Goal: Transaction & Acquisition: Book appointment/travel/reservation

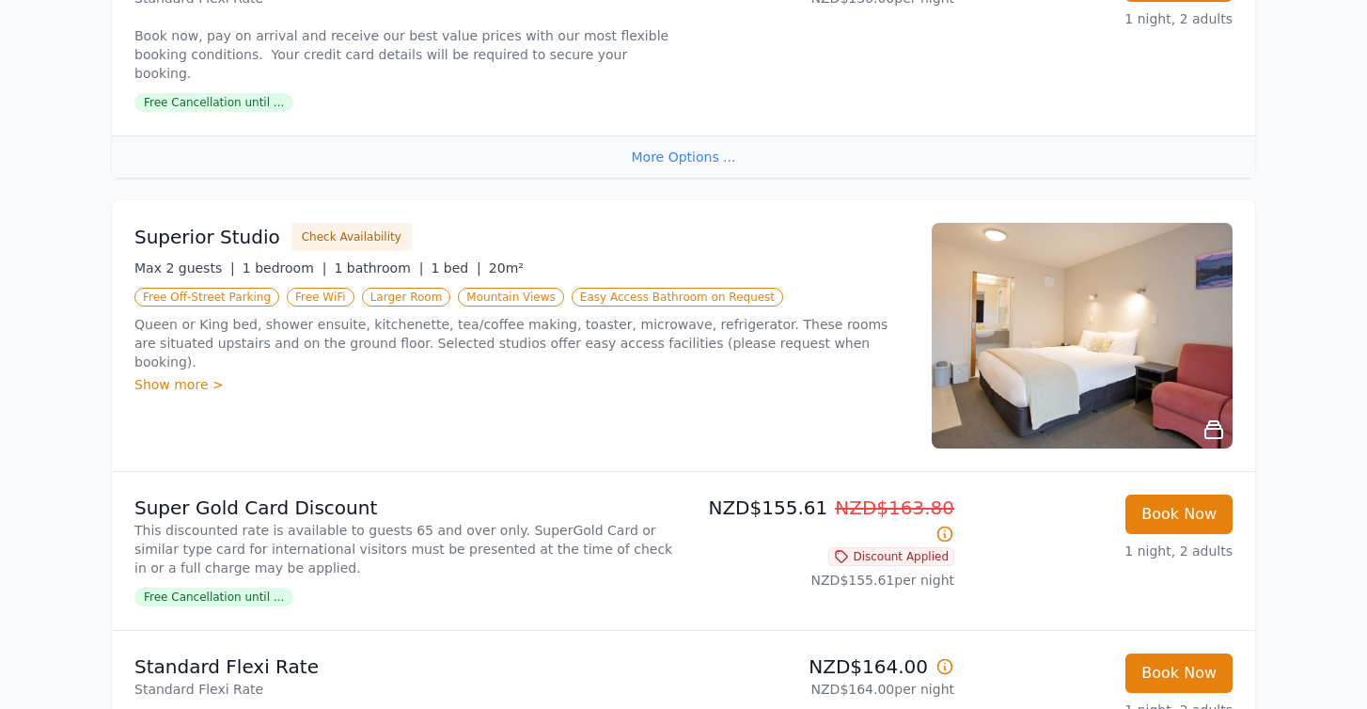
scroll to position [735, 0]
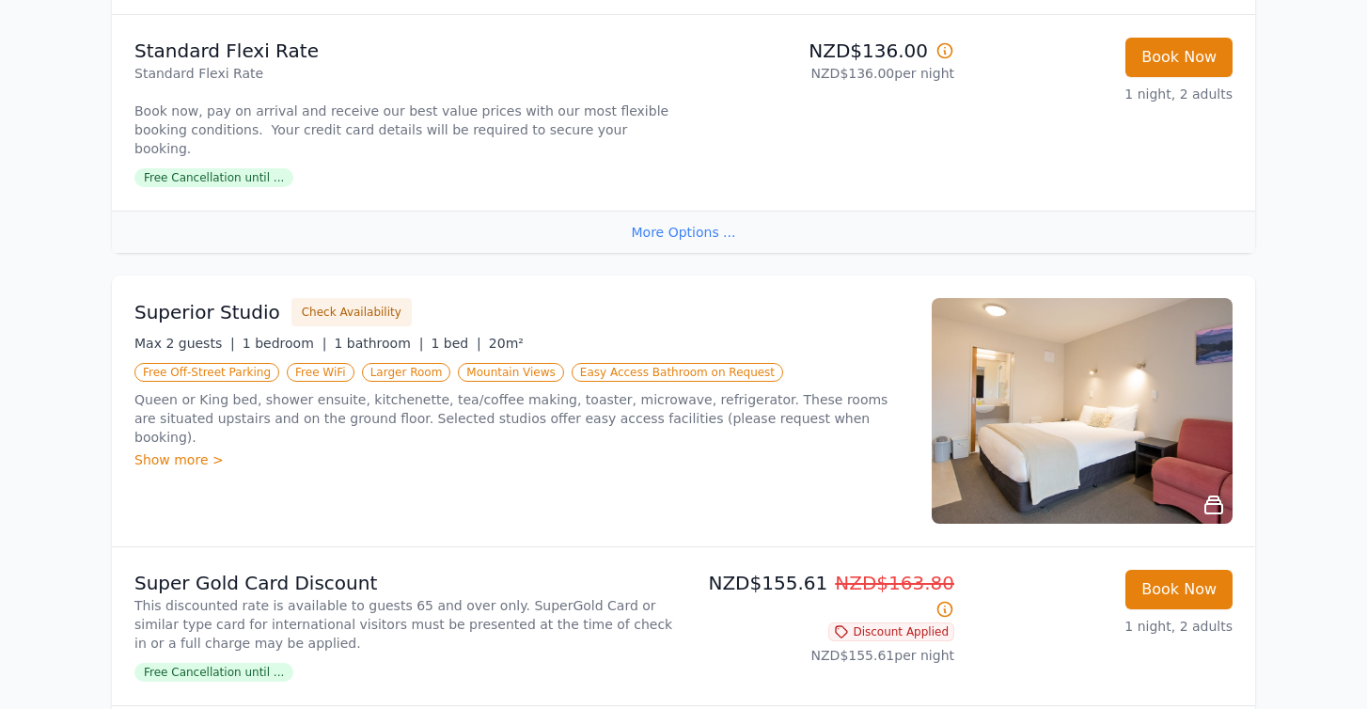
click at [194, 450] on div "Show more >" at bounding box center [521, 459] width 775 height 19
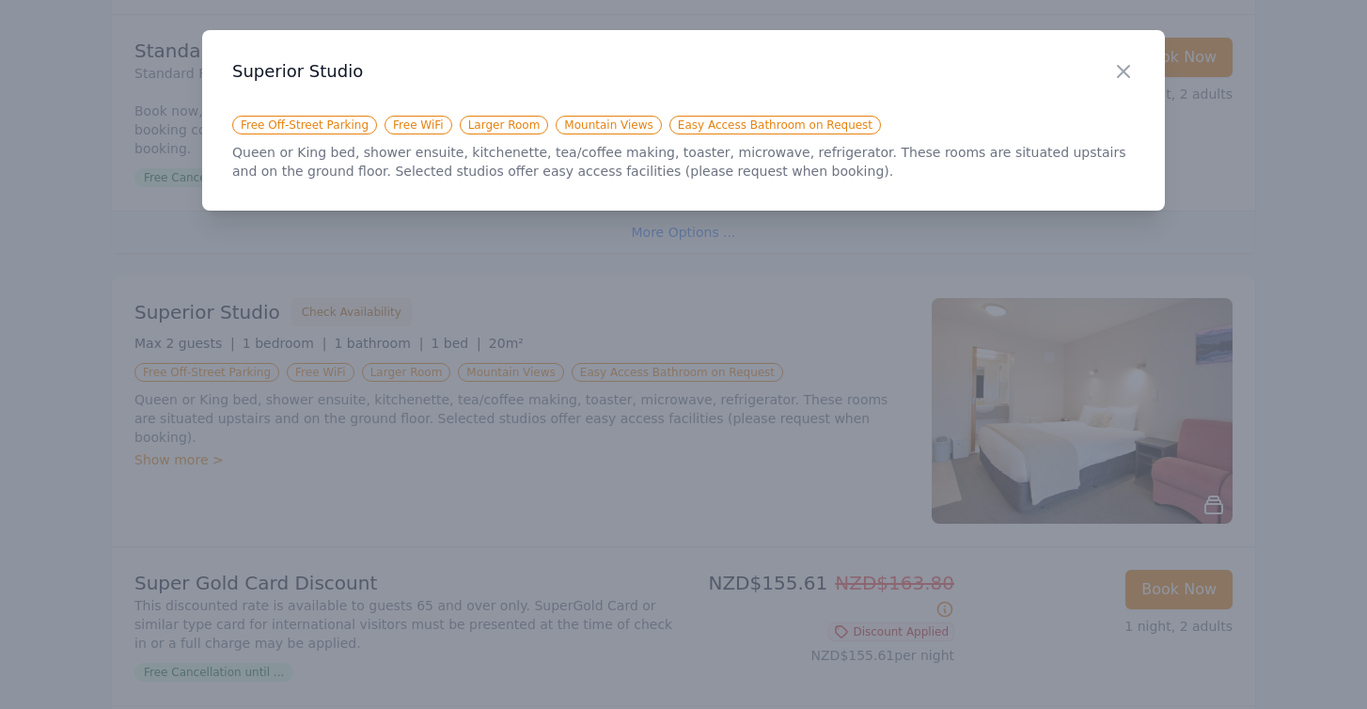
click at [1128, 55] on div "Close" at bounding box center [1138, 59] width 53 height 59
click at [1118, 72] on icon "button" at bounding box center [1123, 71] width 23 height 23
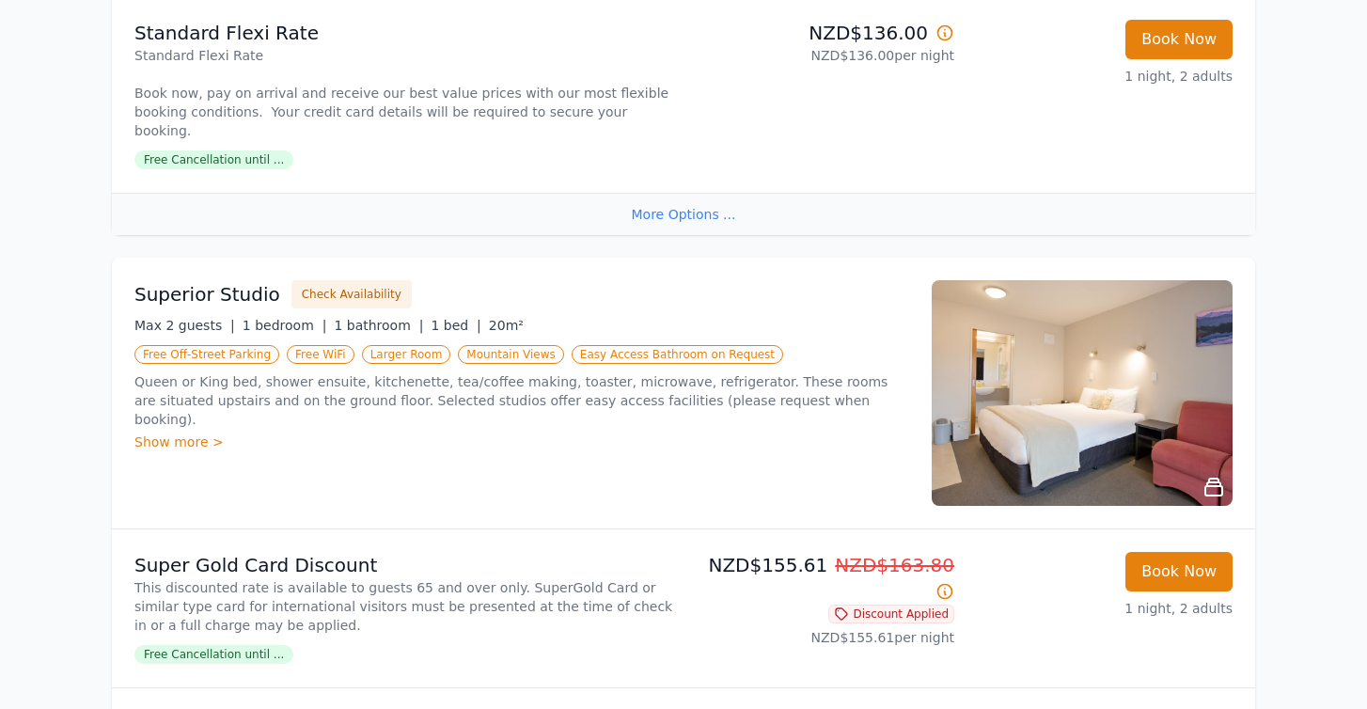
scroll to position [886, 0]
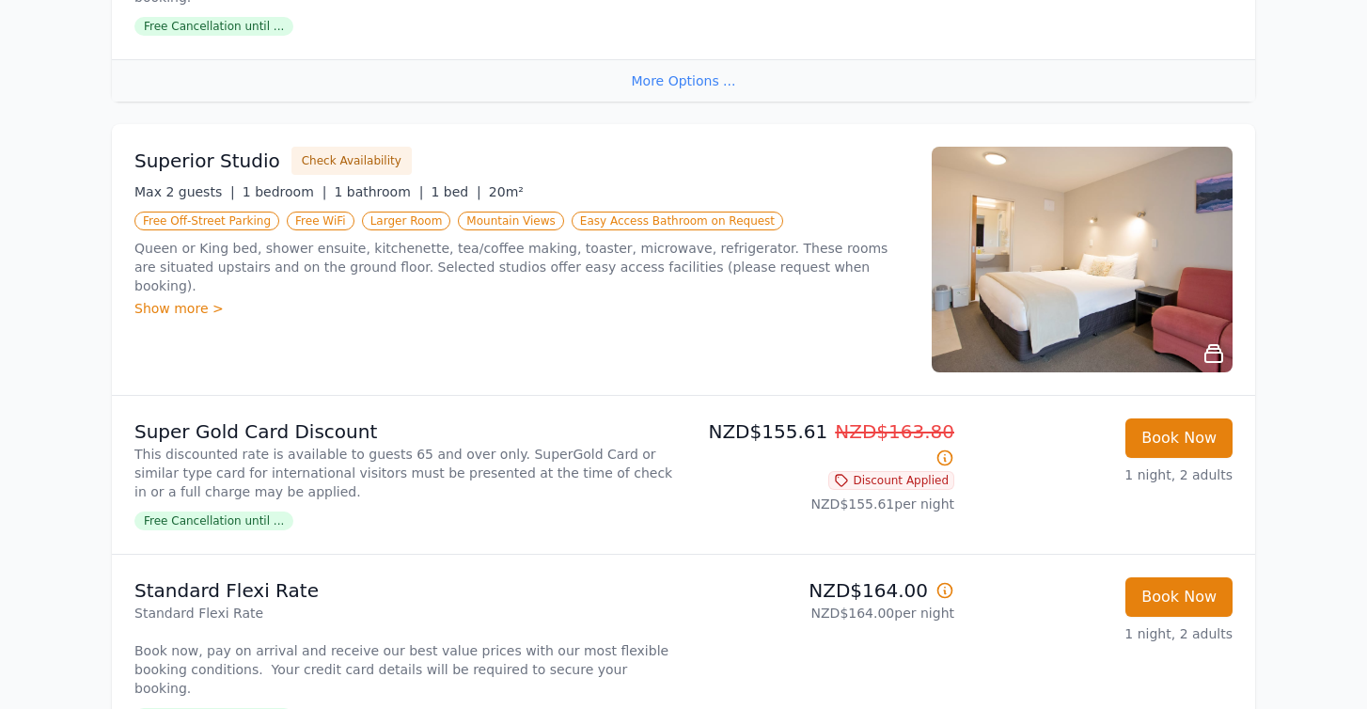
click at [1113, 216] on img at bounding box center [1082, 260] width 301 height 226
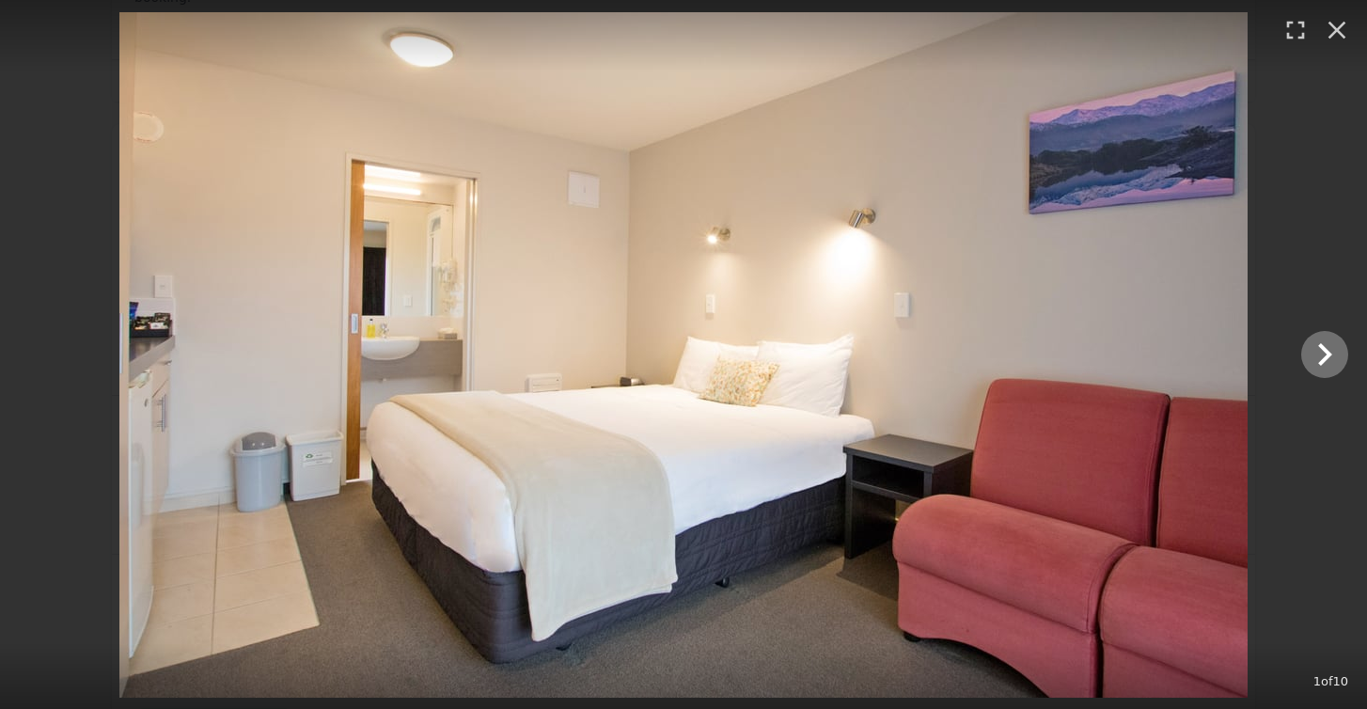
click at [1334, 351] on icon "Show slide 2 of 10" at bounding box center [1324, 354] width 45 height 45
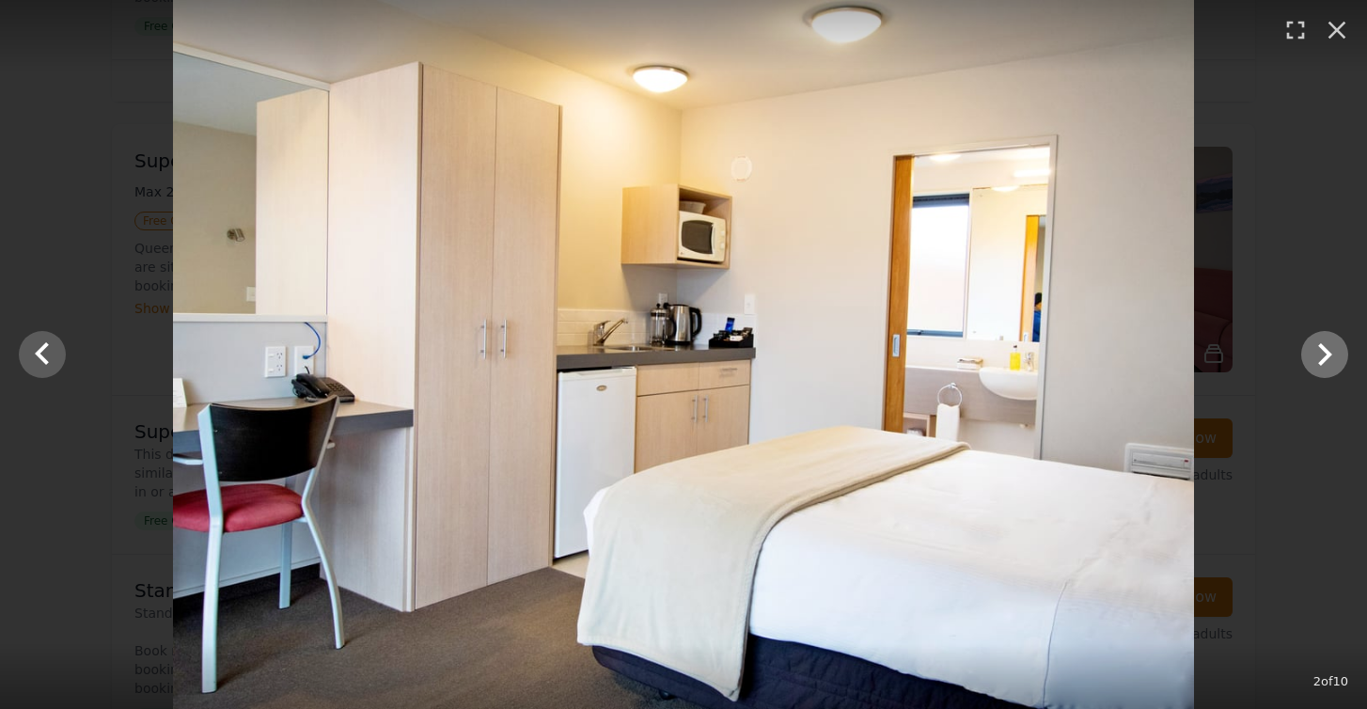
click at [1334, 351] on icon "Show slide 3 of 10" at bounding box center [1324, 354] width 45 height 45
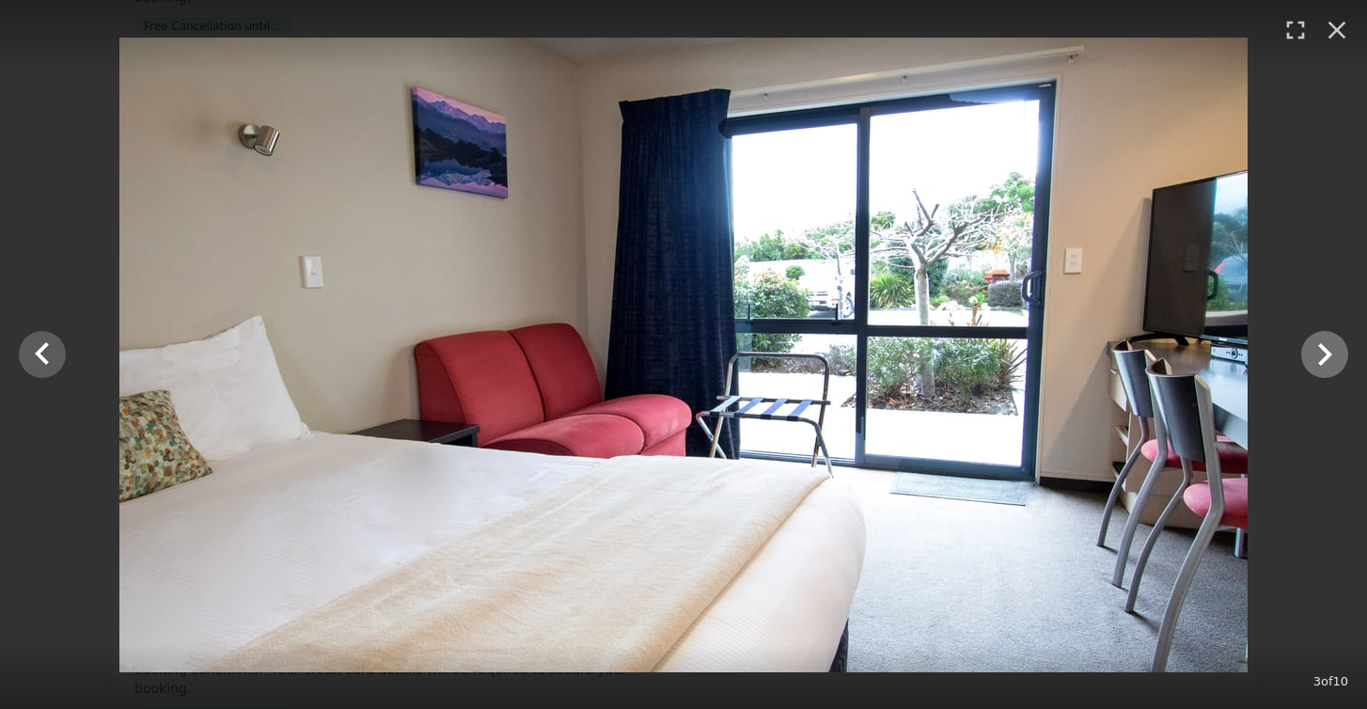
click at [1334, 351] on icon "Show slide 4 of 10" at bounding box center [1324, 354] width 45 height 45
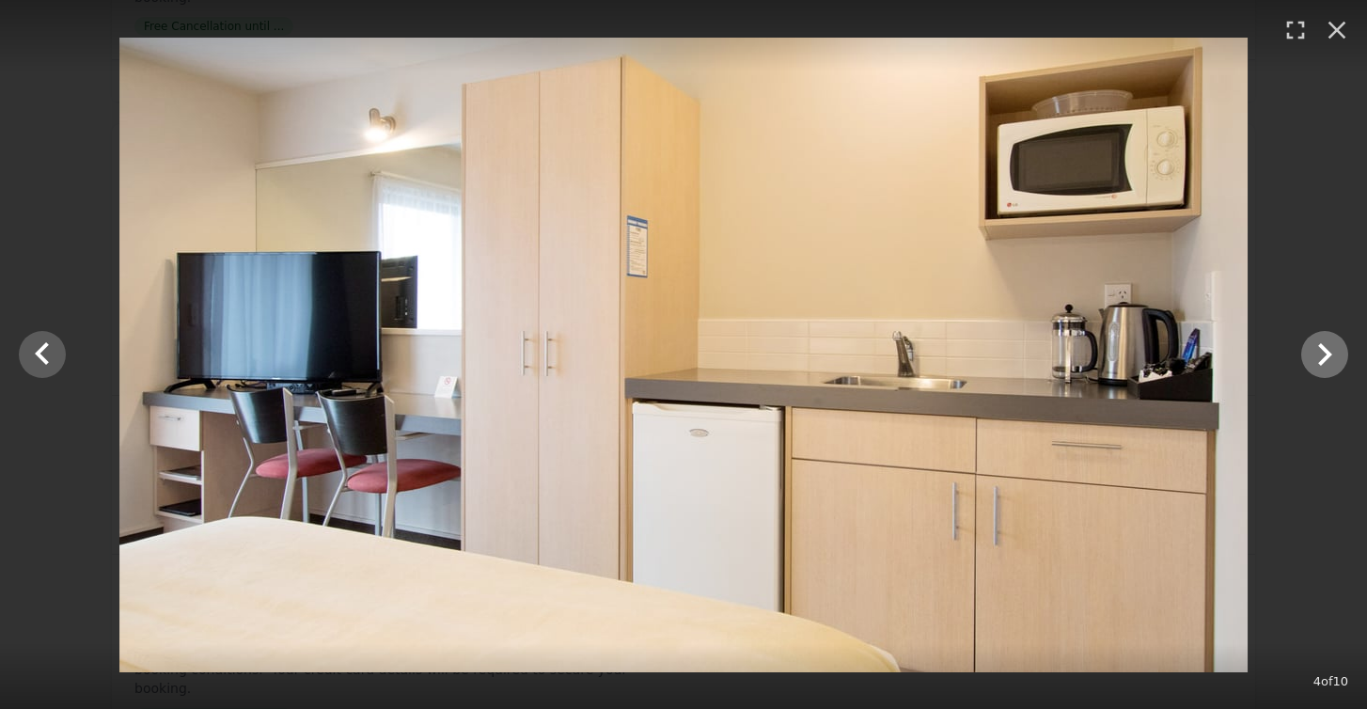
click at [1334, 351] on icon "Show slide 5 of 10" at bounding box center [1324, 354] width 45 height 45
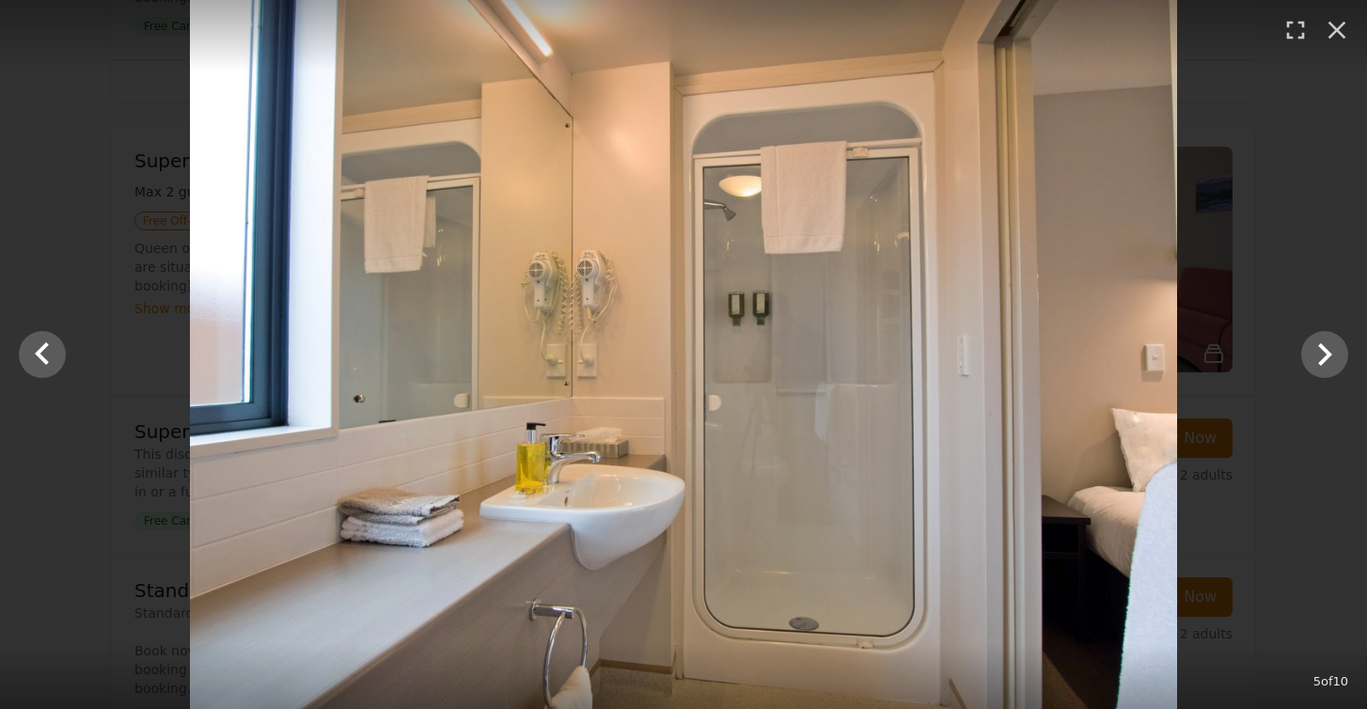
click at [1270, 253] on div at bounding box center [683, 354] width 1367 height 709
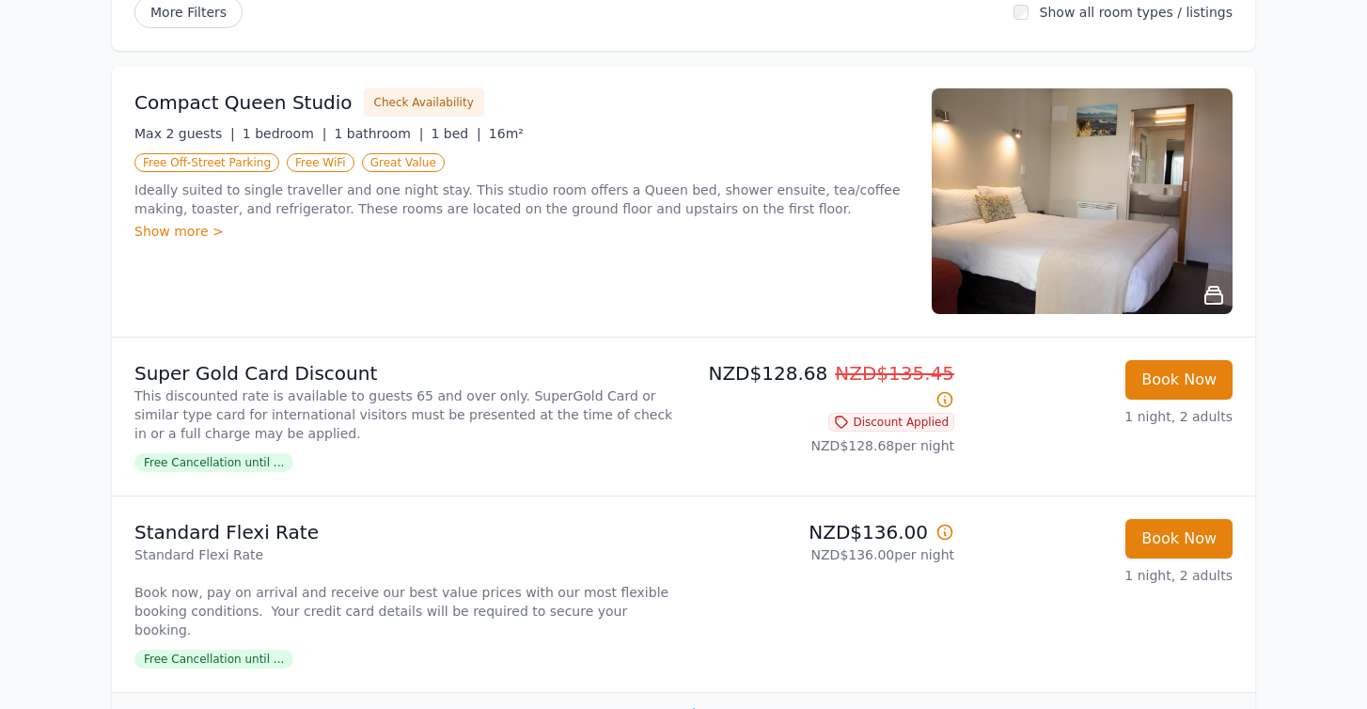
scroll to position [256, 0]
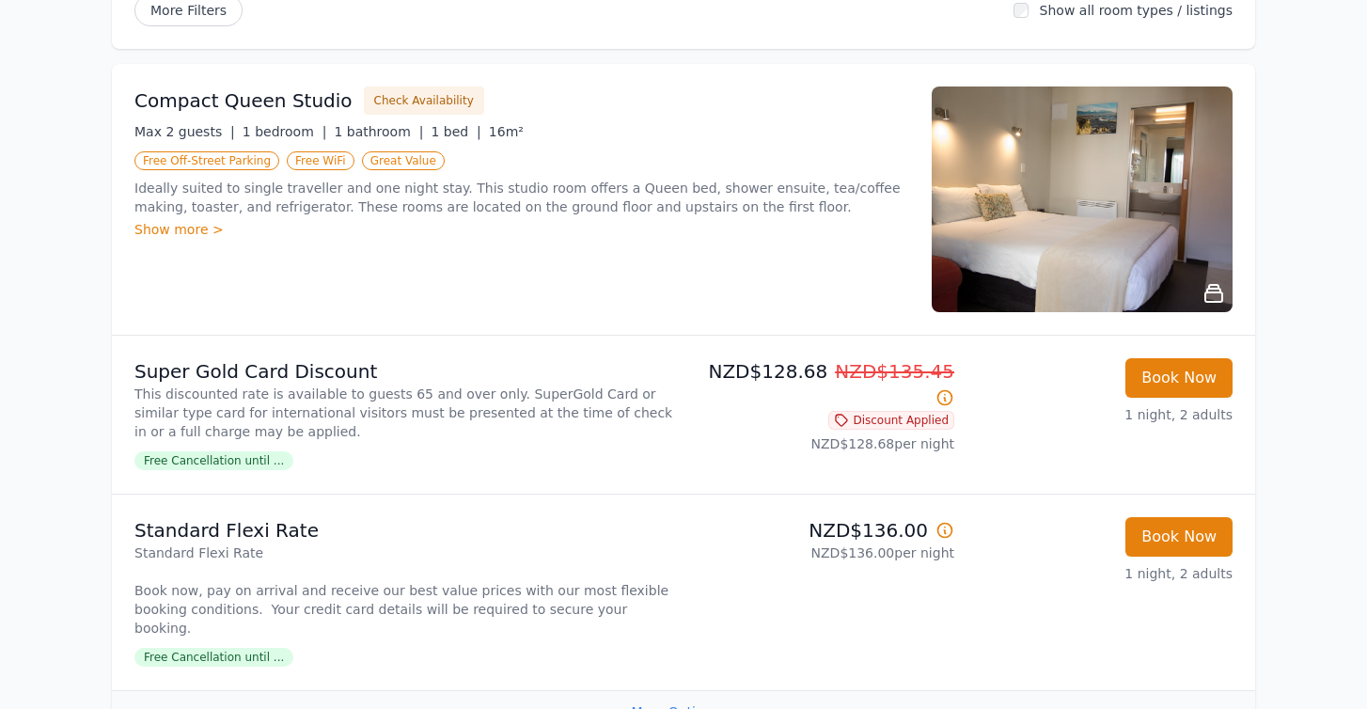
click at [1132, 170] on img at bounding box center [1082, 199] width 301 height 226
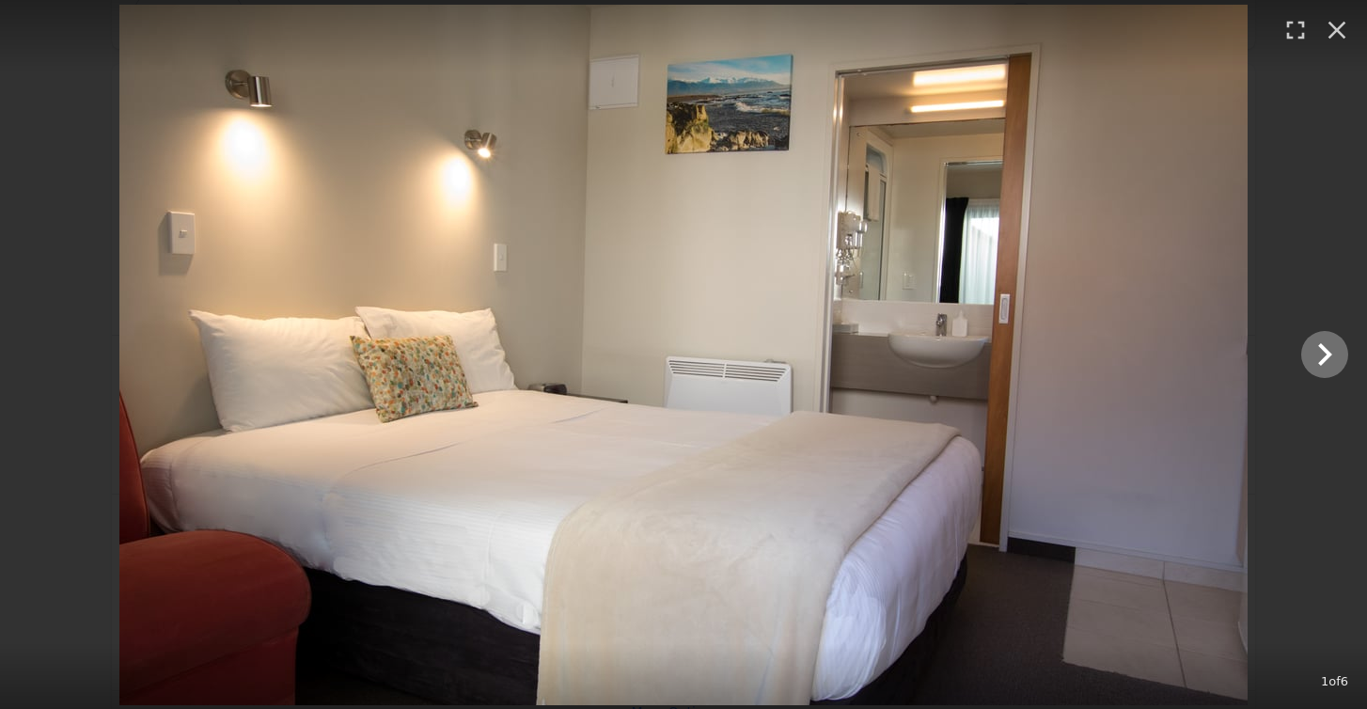
click at [1322, 353] on icon "Show slide 2 of 6" at bounding box center [1324, 354] width 45 height 45
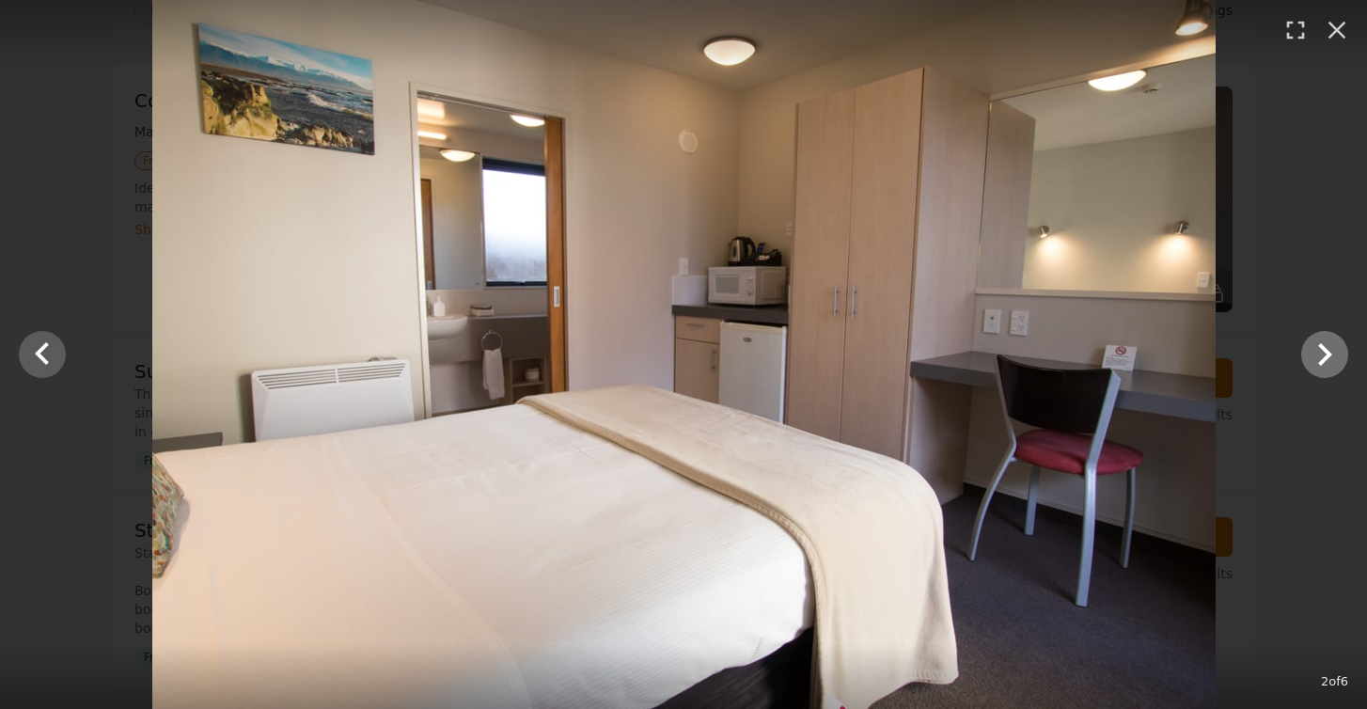
click at [1322, 356] on icon "Show slide 3 of 6" at bounding box center [1324, 354] width 45 height 45
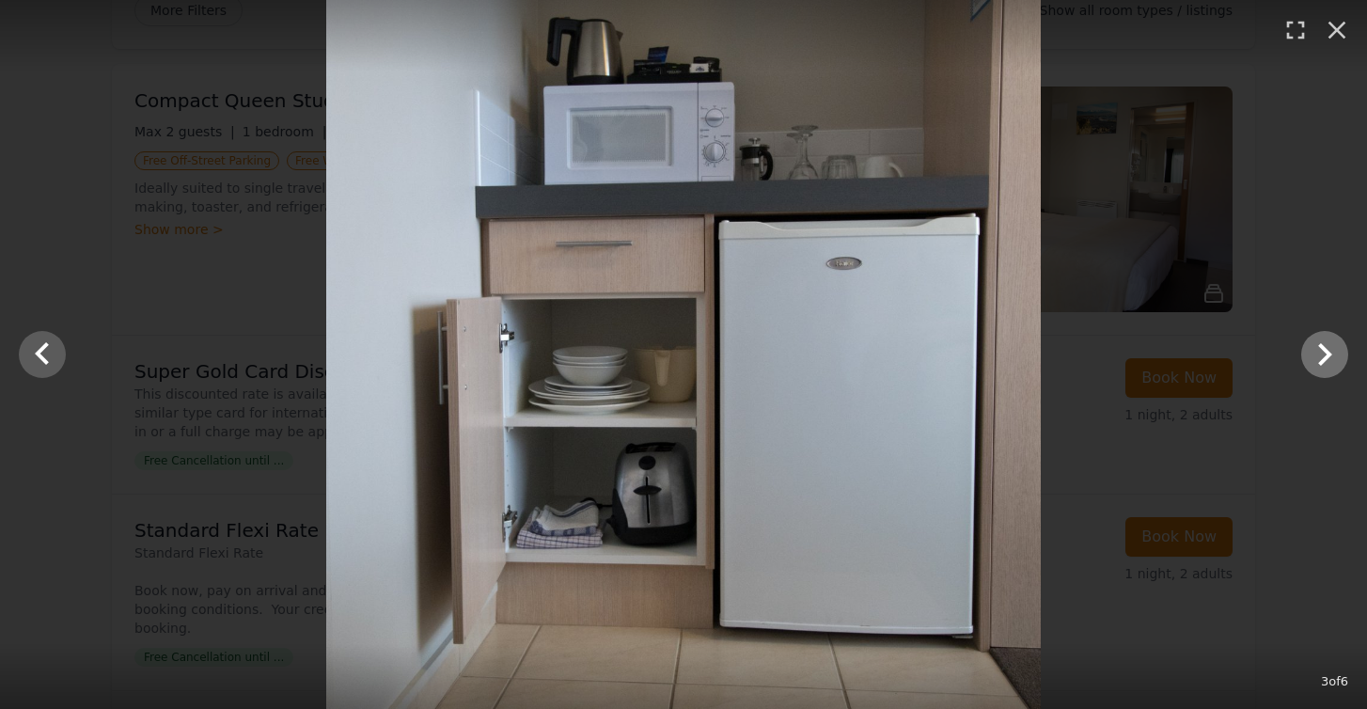
click at [1323, 352] on icon "Show slide 4 of 6" at bounding box center [1324, 354] width 45 height 45
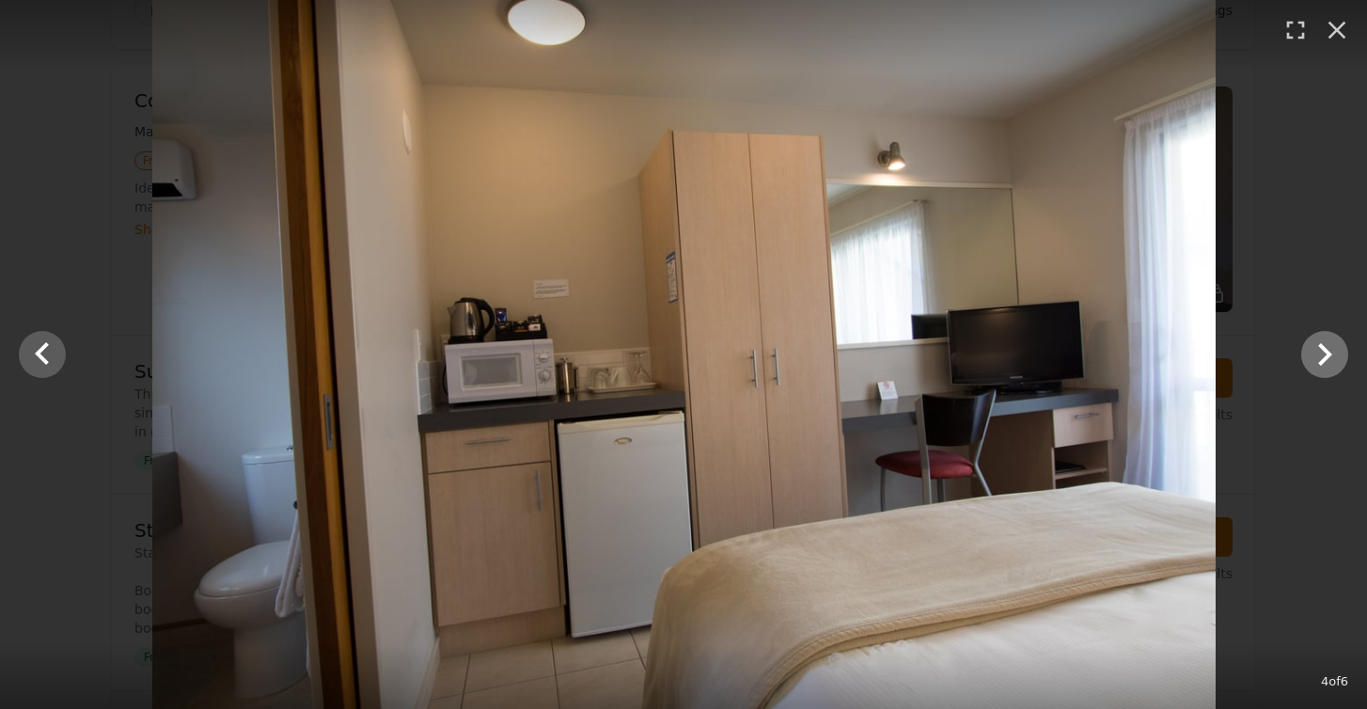
click at [1323, 352] on icon "Show slide 5 of 6" at bounding box center [1324, 354] width 45 height 45
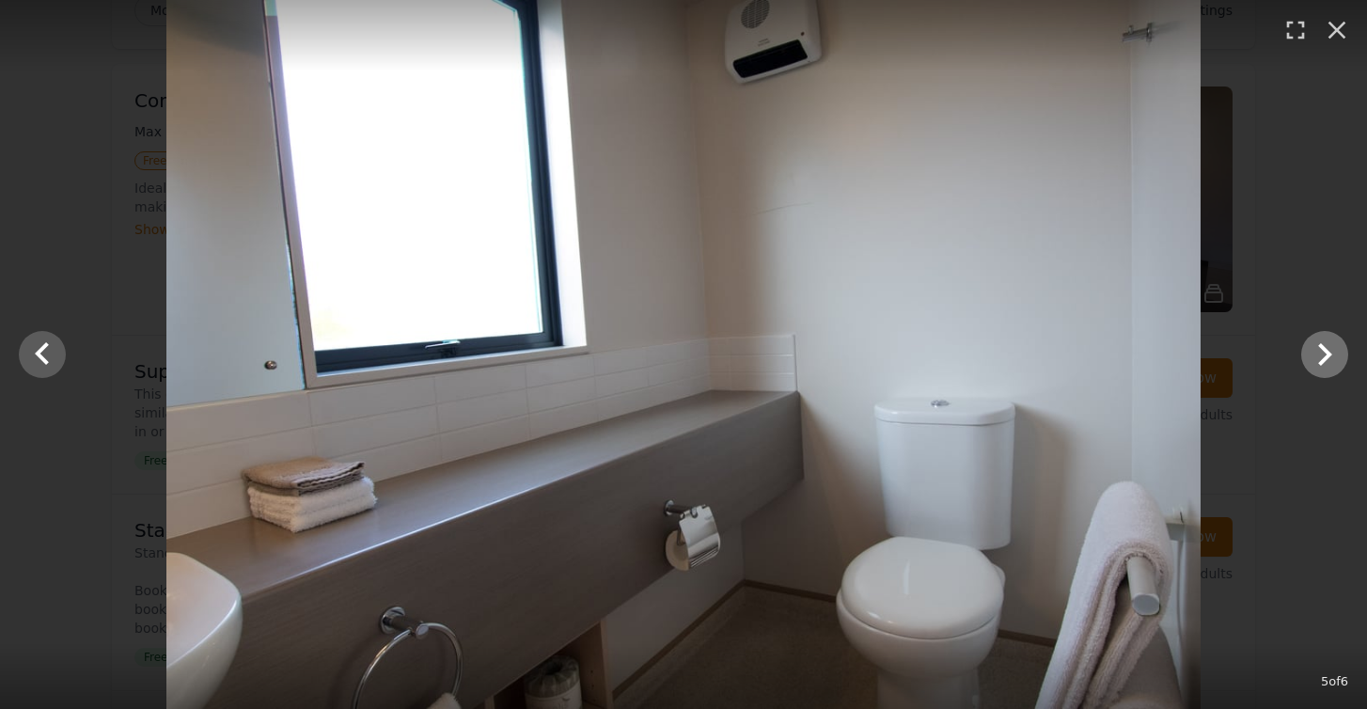
click at [1323, 352] on icon "Show slide 6 of 6" at bounding box center [1324, 354] width 45 height 45
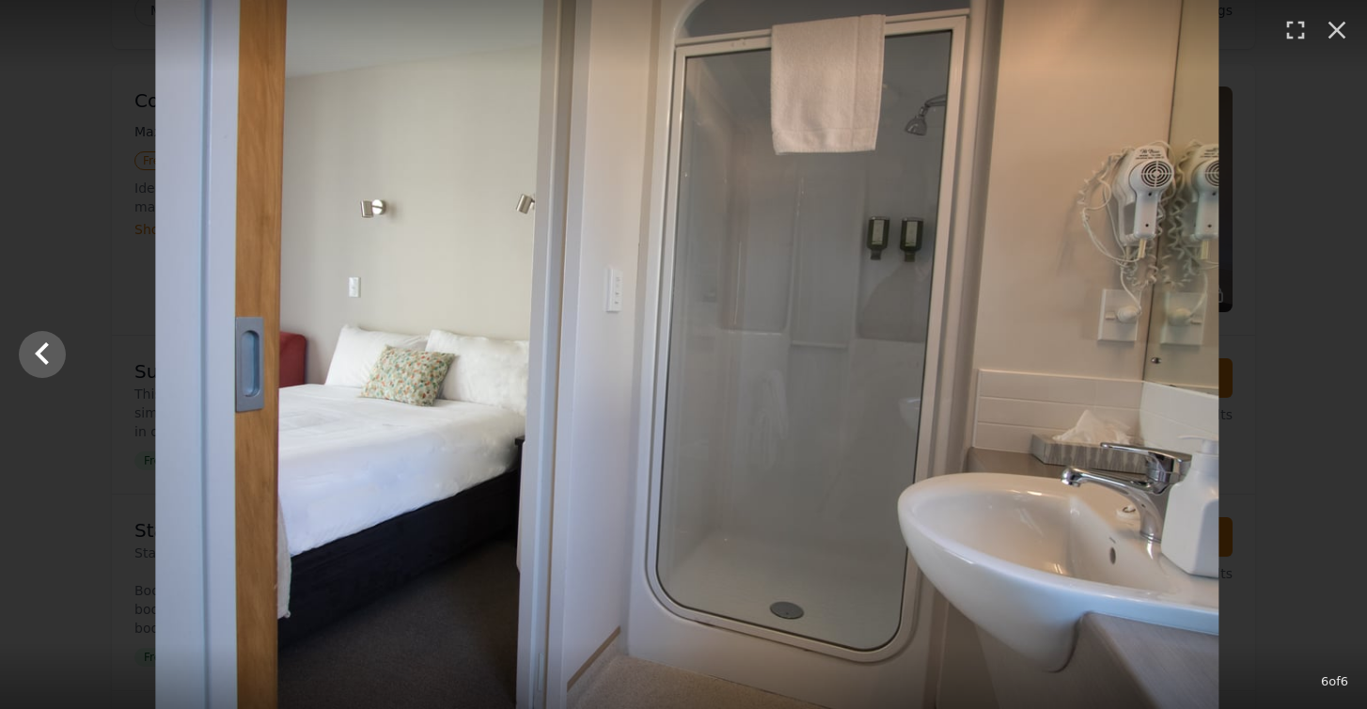
click at [1323, 352] on div at bounding box center [686, 354] width 1367 height 709
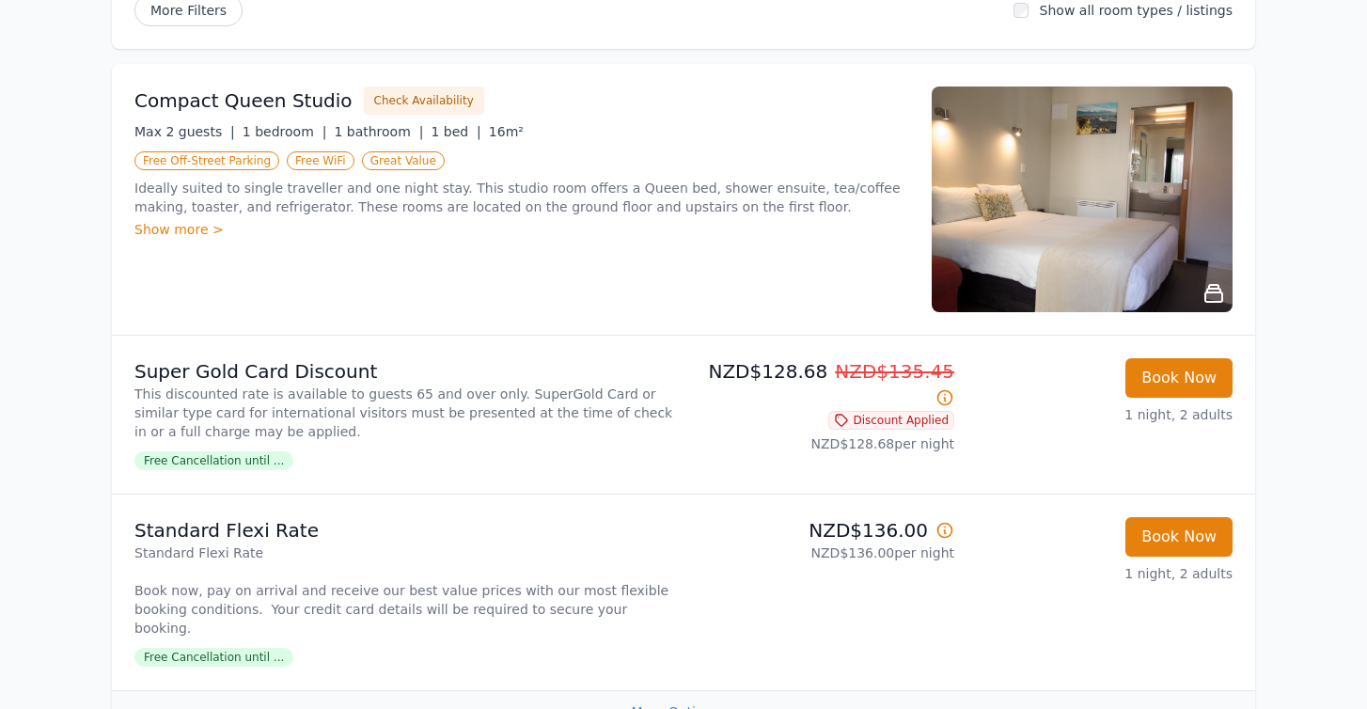
click at [1125, 215] on img at bounding box center [1082, 199] width 301 height 226
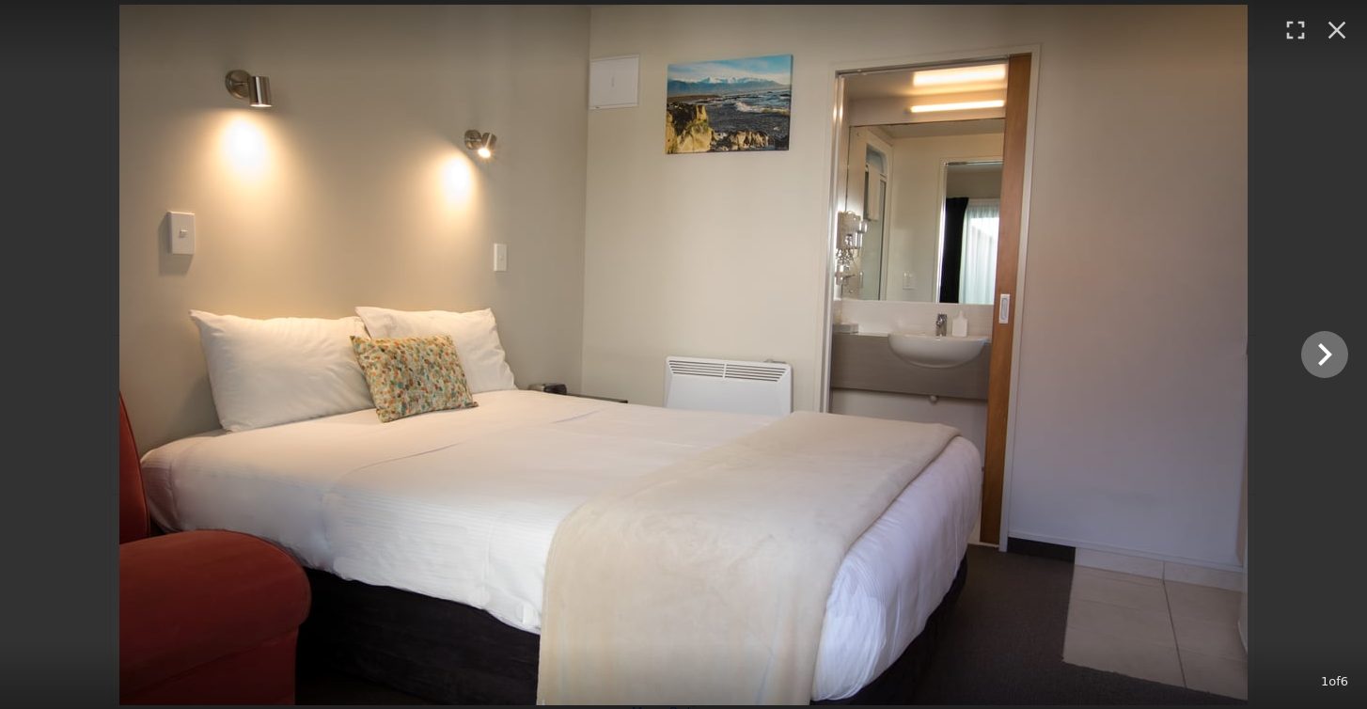
click at [1338, 356] on icon "Show slide 2 of 6" at bounding box center [1324, 354] width 45 height 45
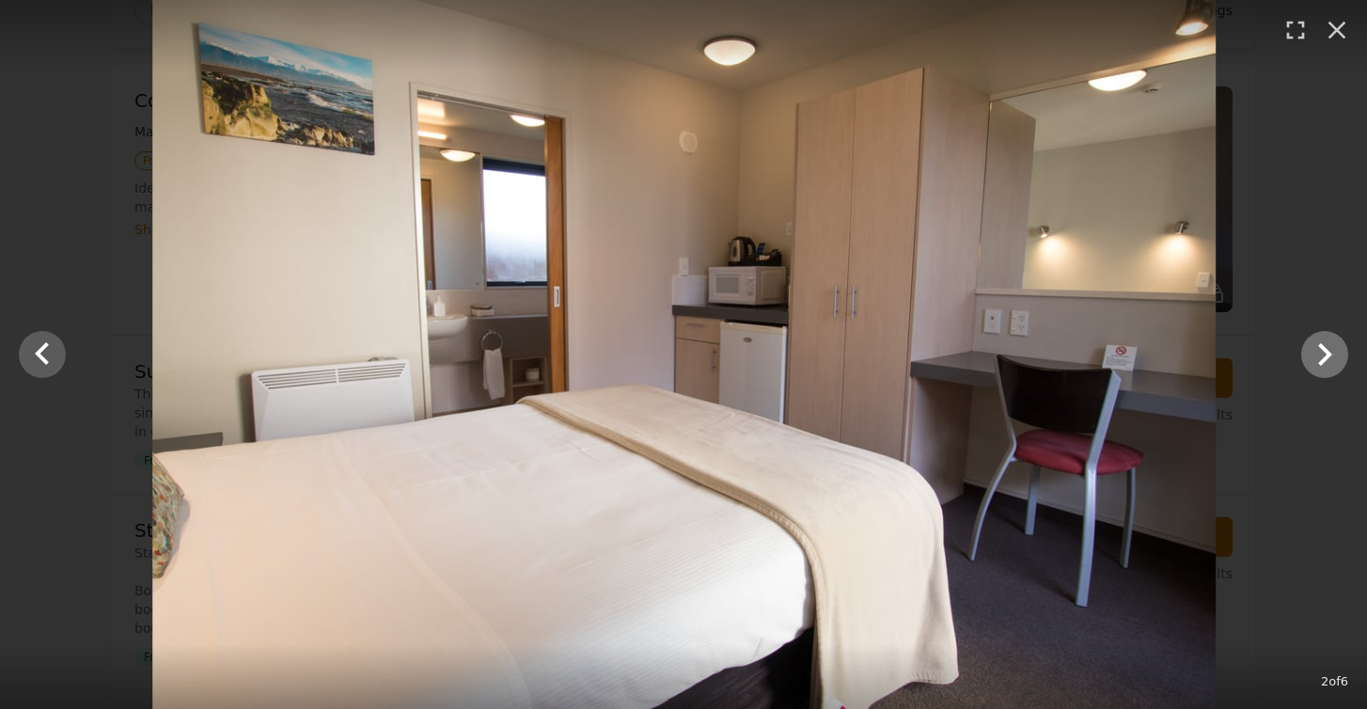
click at [1338, 356] on icon "Show slide 3 of 6" at bounding box center [1324, 354] width 45 height 45
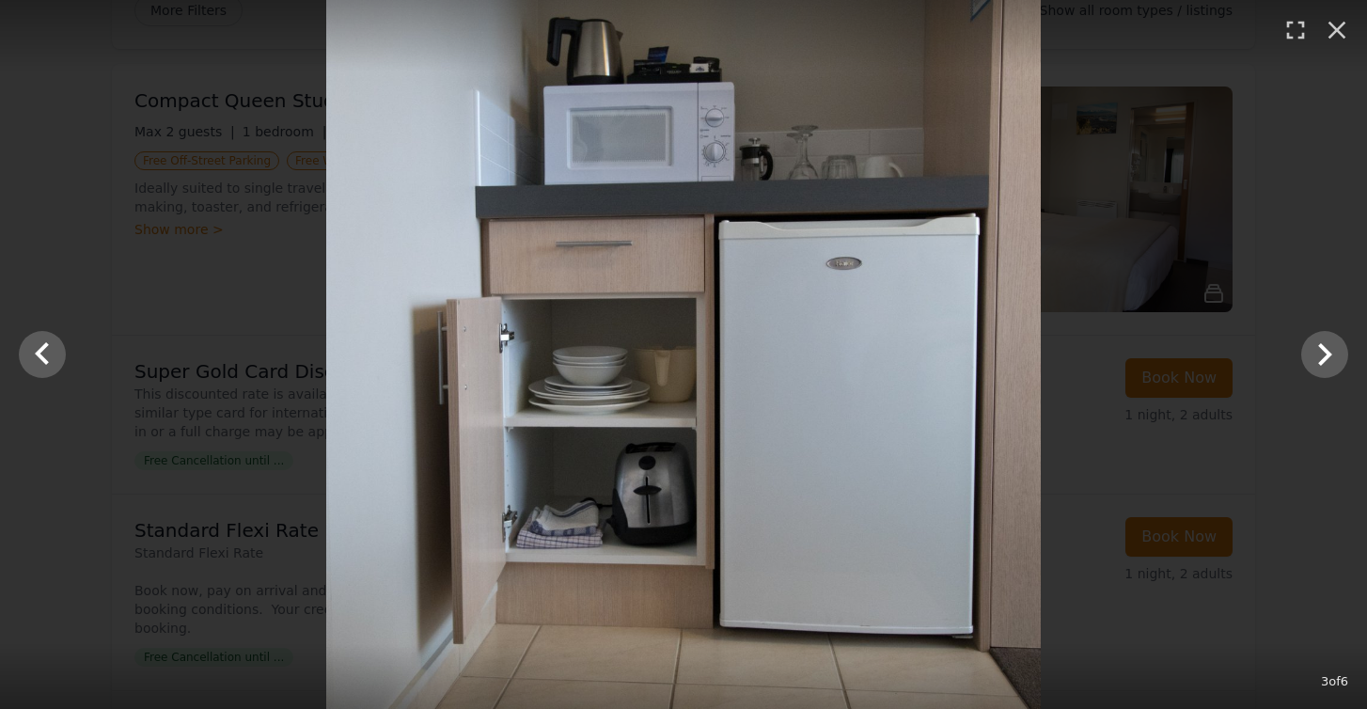
click at [1283, 218] on div at bounding box center [683, 354] width 1367 height 709
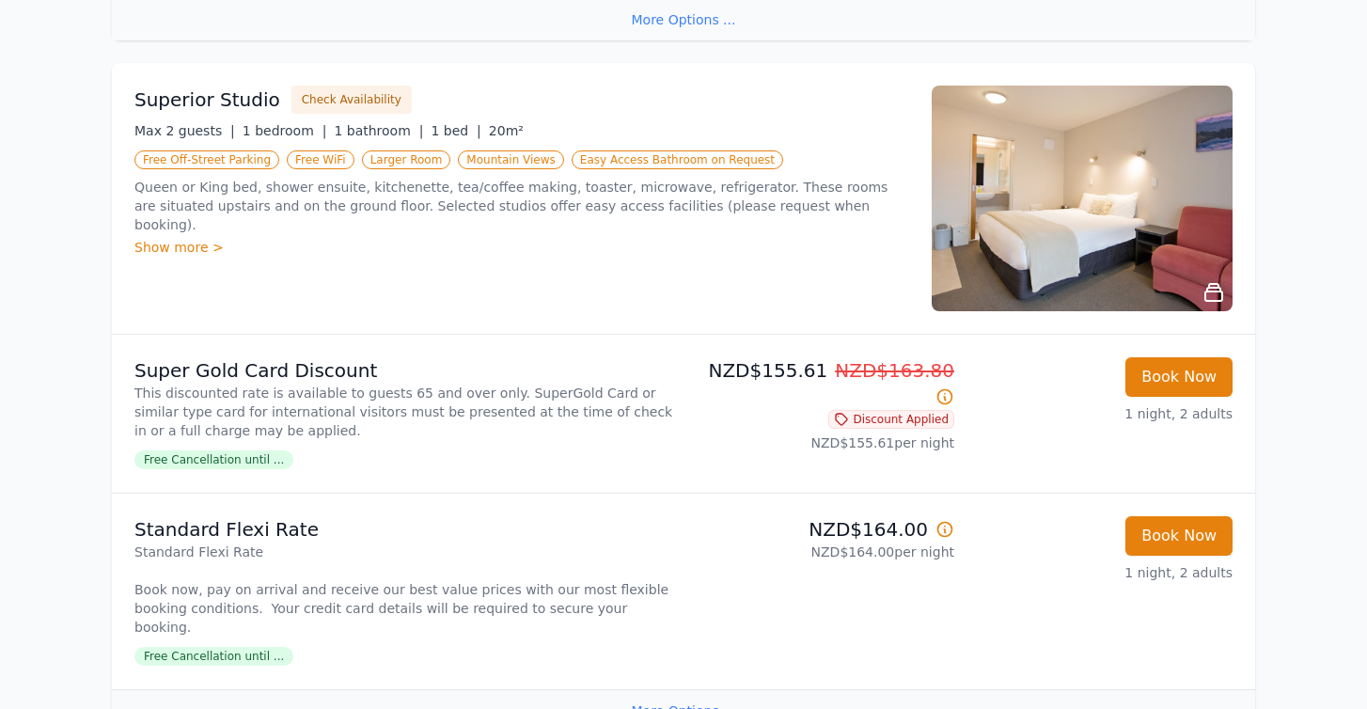
scroll to position [996, 0]
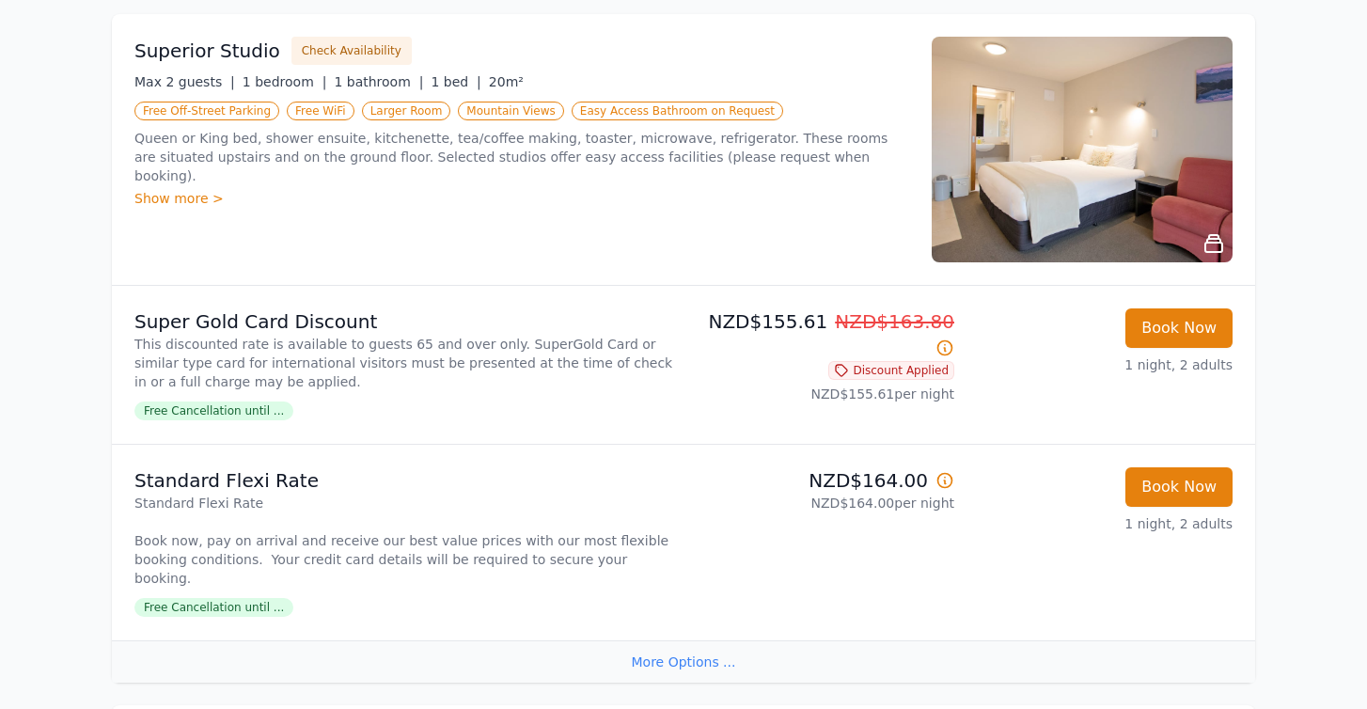
click at [1090, 170] on img at bounding box center [1082, 150] width 301 height 226
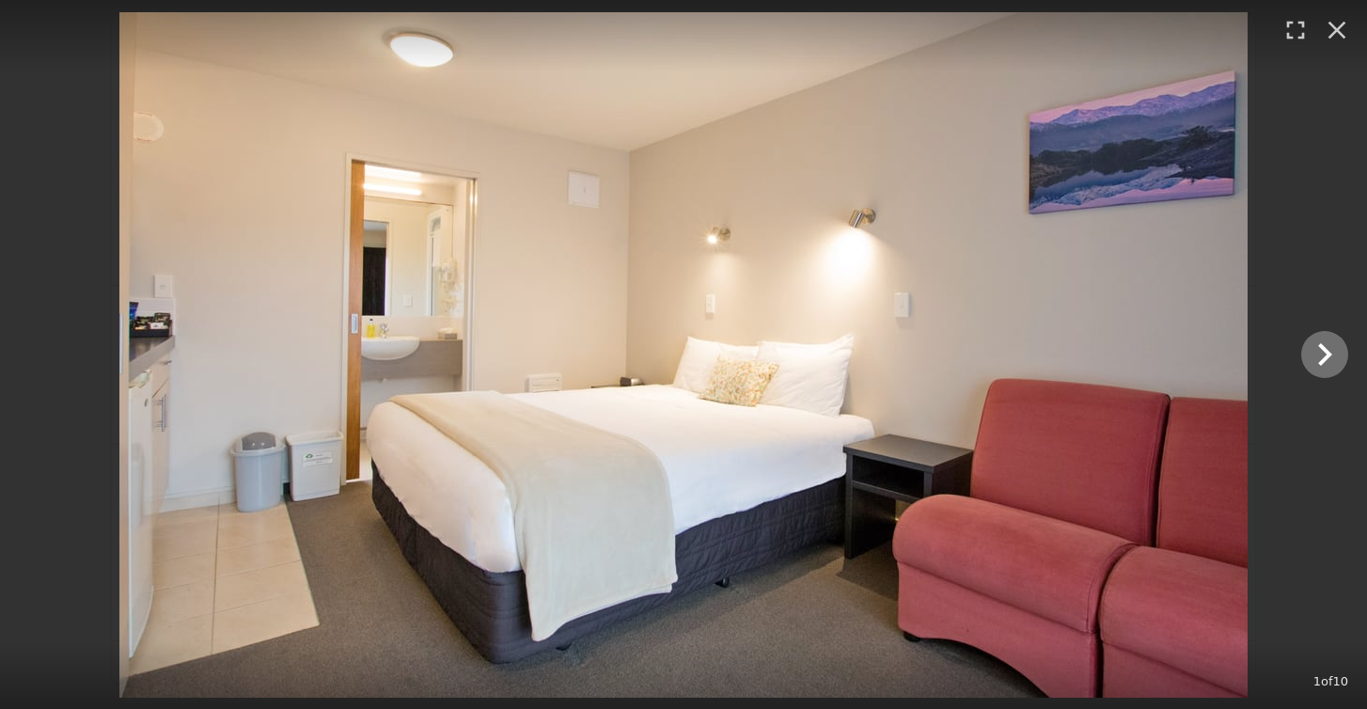
click at [1318, 353] on icon "Show slide 2 of 10" at bounding box center [1324, 354] width 45 height 45
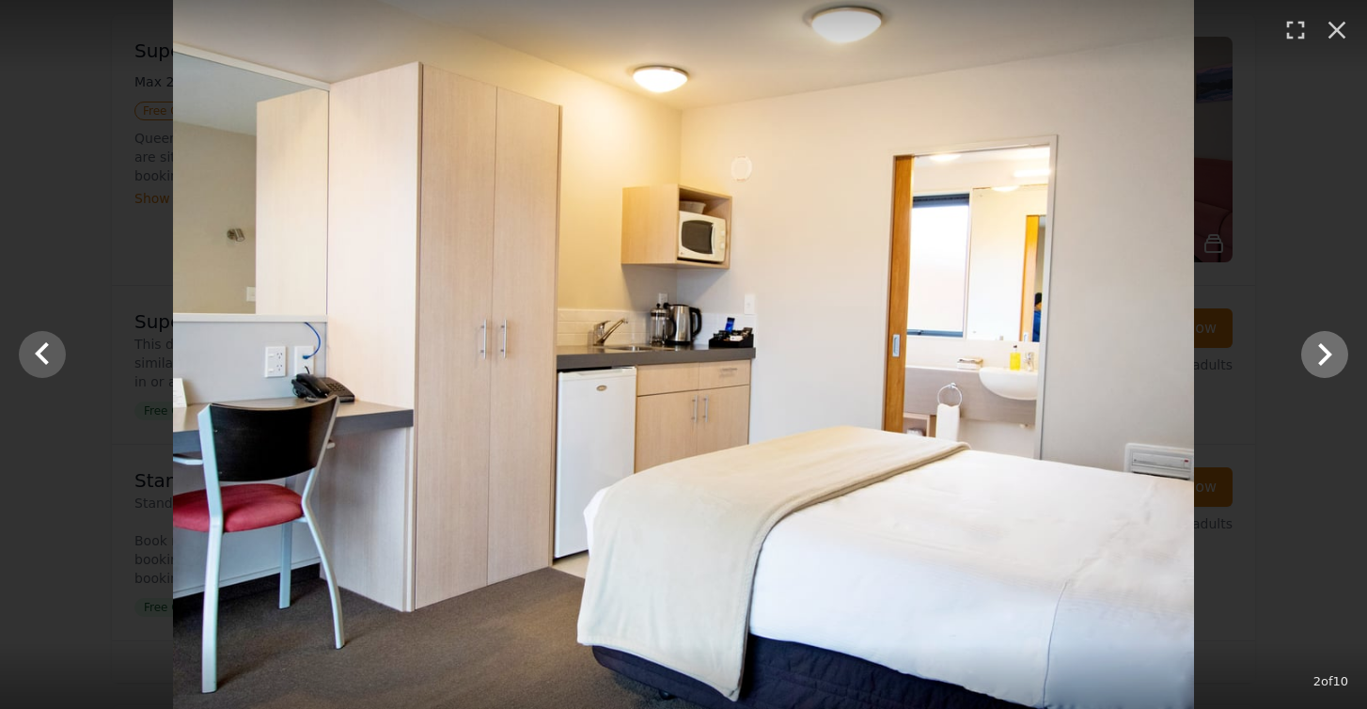
click at [1318, 353] on icon "Show slide 3 of 10" at bounding box center [1324, 354] width 45 height 45
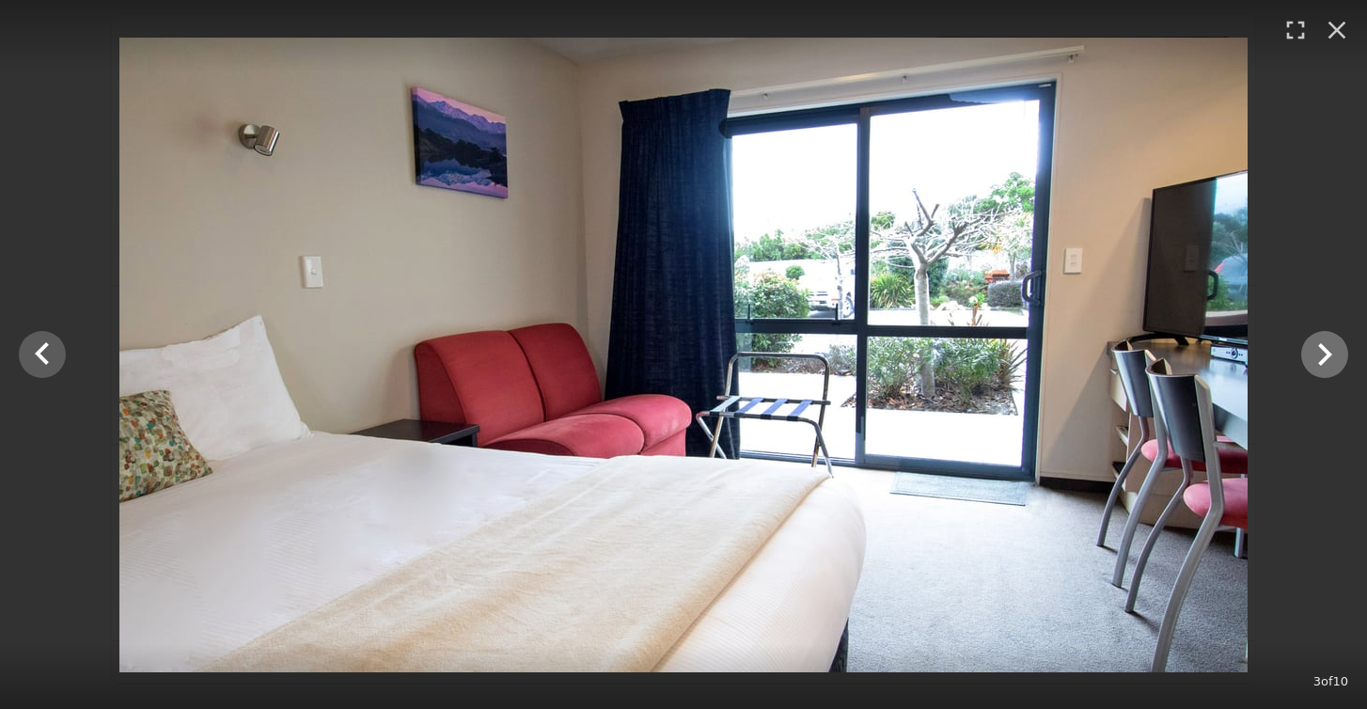
click at [1318, 353] on icon "Show slide 4 of 10" at bounding box center [1324, 354] width 45 height 45
